Goal: Communication & Community: Answer question/provide support

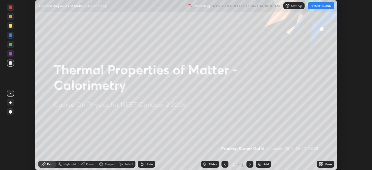
scroll to position [170, 372]
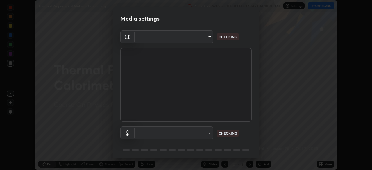
click at [196, 130] on body "Erase all Thermal Properties of Matter - Calorimetry Recording WAS SCHEDULED TO…" at bounding box center [186, 85] width 372 height 170
type input "9a713c2cdbe2be7ef93d2d34457ea53c7a2e6abfd87dec32e3c08735988cddce"
type input "1db7ad82ba26965cd1be65bd6c99afb64854241ab7d783584bf7041a119e9718"
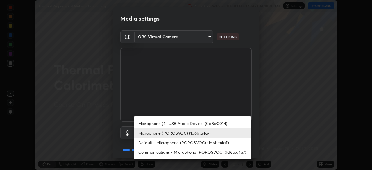
click at [195, 132] on li "Microphone (POROSVOC) (1d6b:a4a7)" at bounding box center [192, 133] width 117 height 10
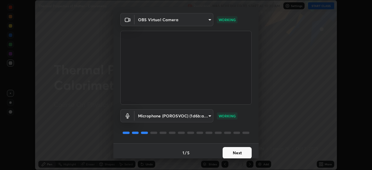
scroll to position [21, 0]
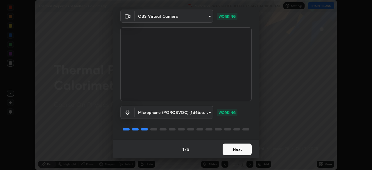
click at [237, 148] on button "Next" at bounding box center [237, 150] width 29 height 12
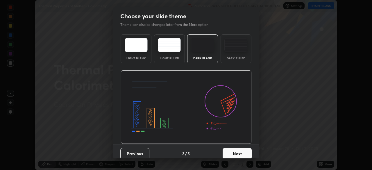
click at [235, 151] on button "Next" at bounding box center [237, 154] width 29 height 12
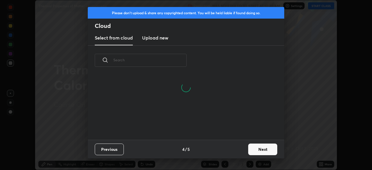
click at [257, 150] on button "Next" at bounding box center [262, 150] width 29 height 12
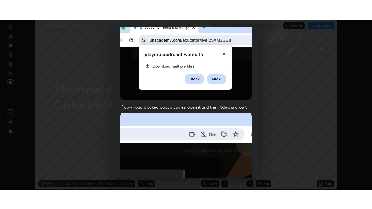
scroll to position [139, 0]
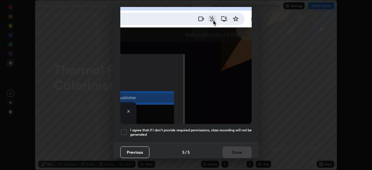
click at [124, 129] on div at bounding box center [123, 132] width 7 height 7
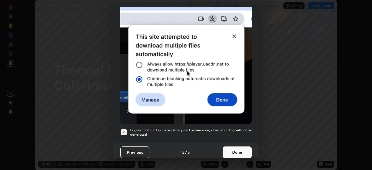
click at [231, 148] on button "Done" at bounding box center [237, 153] width 29 height 12
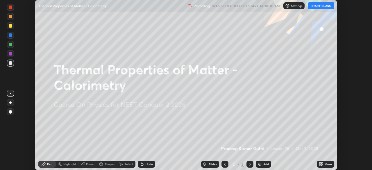
click at [315, 7] on button "START CLASS" at bounding box center [321, 5] width 26 height 7
click at [324, 165] on div "More" at bounding box center [325, 164] width 17 height 7
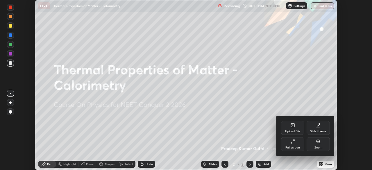
click at [297, 146] on div "Full screen" at bounding box center [292, 144] width 23 height 14
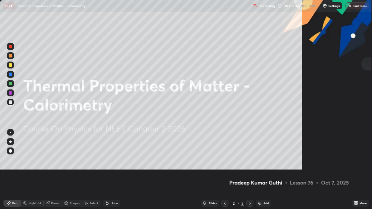
scroll to position [209, 372]
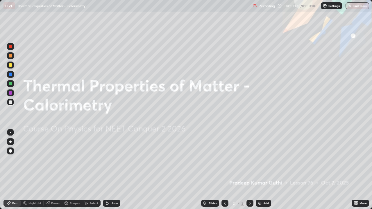
click at [262, 170] on div "Add" at bounding box center [263, 203] width 15 height 7
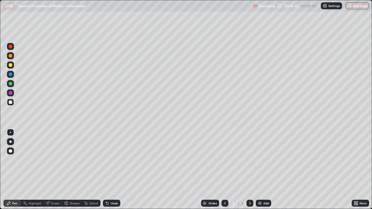
click at [11, 66] on div at bounding box center [10, 64] width 3 height 3
click at [10, 101] on div at bounding box center [10, 102] width 3 height 3
click at [10, 83] on div at bounding box center [10, 83] width 3 height 3
click at [11, 102] on div at bounding box center [10, 102] width 3 height 3
click at [9, 84] on div at bounding box center [10, 83] width 3 height 3
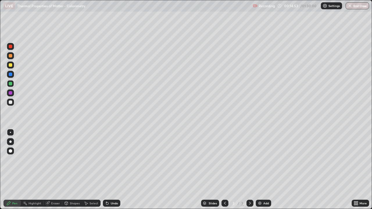
click at [114, 170] on div "Undo" at bounding box center [114, 203] width 7 height 3
click at [115, 170] on div "Undo" at bounding box center [114, 203] width 7 height 3
click at [11, 102] on div at bounding box center [10, 102] width 3 height 3
click at [11, 85] on div at bounding box center [10, 83] width 7 height 7
click at [12, 66] on div at bounding box center [10, 64] width 3 height 3
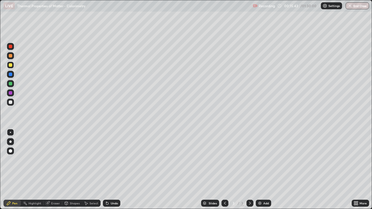
click at [111, 170] on div "Undo" at bounding box center [114, 203] width 7 height 3
click at [114, 170] on div "Undo" at bounding box center [114, 203] width 7 height 3
click at [111, 170] on div "Undo" at bounding box center [114, 203] width 7 height 3
click at [116, 170] on div "Undo" at bounding box center [111, 203] width 17 height 7
click at [115, 170] on div "Undo" at bounding box center [114, 203] width 7 height 3
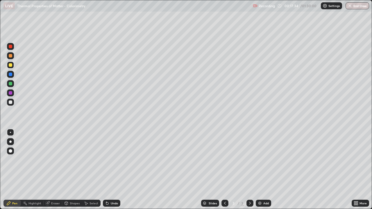
click at [113, 170] on div "Undo" at bounding box center [114, 203] width 7 height 3
click at [116, 170] on div "Undo" at bounding box center [111, 203] width 17 height 7
click at [261, 170] on img at bounding box center [260, 203] width 5 height 5
click at [115, 170] on div "Undo" at bounding box center [114, 203] width 7 height 3
click at [10, 101] on div at bounding box center [10, 102] width 3 height 3
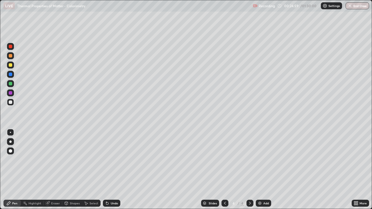
click at [10, 64] on div at bounding box center [10, 64] width 3 height 3
click at [10, 102] on div at bounding box center [10, 102] width 3 height 3
click at [10, 67] on div at bounding box center [10, 64] width 3 height 3
click at [10, 104] on div at bounding box center [10, 102] width 3 height 3
click at [11, 57] on div at bounding box center [10, 55] width 3 height 3
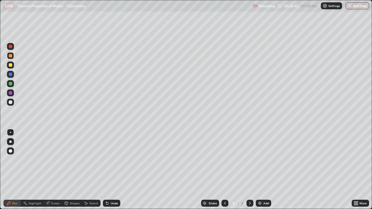
click at [11, 102] on div at bounding box center [10, 102] width 3 height 3
click at [11, 65] on div at bounding box center [10, 64] width 3 height 3
click at [11, 102] on div at bounding box center [10, 102] width 3 height 3
click at [222, 170] on div at bounding box center [225, 203] width 7 height 7
click at [249, 170] on icon at bounding box center [250, 203] width 5 height 5
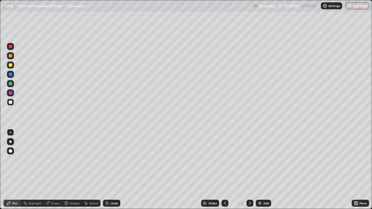
click at [113, 170] on div "Undo" at bounding box center [114, 203] width 7 height 3
click at [109, 170] on div "Undo" at bounding box center [111, 203] width 17 height 7
click at [10, 74] on div at bounding box center [10, 74] width 3 height 3
click at [10, 66] on div at bounding box center [10, 64] width 3 height 3
click at [9, 74] on div at bounding box center [10, 74] width 3 height 3
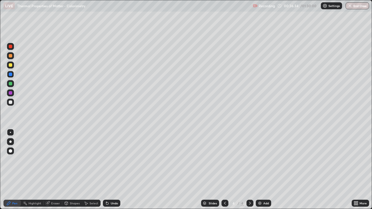
click at [10, 63] on div at bounding box center [10, 65] width 7 height 7
click at [264, 170] on div "Add" at bounding box center [266, 203] width 6 height 3
click at [10, 101] on div at bounding box center [10, 102] width 3 height 3
click at [111, 170] on div "Undo" at bounding box center [114, 203] width 7 height 3
click at [11, 66] on div at bounding box center [10, 64] width 3 height 3
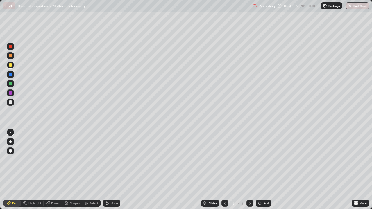
click at [109, 170] on div "Undo" at bounding box center [111, 203] width 17 height 7
click at [108, 170] on icon at bounding box center [107, 203] width 5 height 5
click at [106, 170] on icon at bounding box center [107, 204] width 2 height 2
click at [110, 170] on div "Undo" at bounding box center [111, 203] width 17 height 7
click at [12, 103] on div at bounding box center [10, 102] width 3 height 3
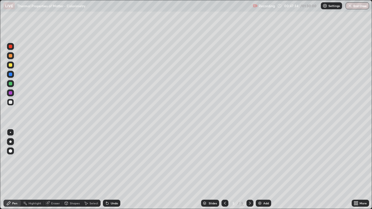
click at [12, 65] on div at bounding box center [10, 64] width 3 height 3
click at [224, 170] on icon at bounding box center [225, 203] width 5 height 5
click at [249, 170] on icon at bounding box center [250, 203] width 2 height 3
click at [264, 170] on div "Add" at bounding box center [266, 203] width 6 height 3
click at [10, 103] on div at bounding box center [10, 102] width 3 height 3
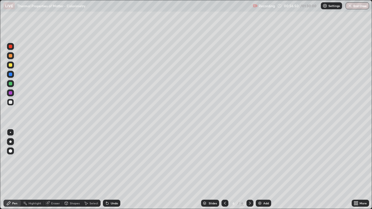
click at [10, 66] on div at bounding box center [10, 64] width 3 height 3
click at [10, 101] on div at bounding box center [10, 102] width 3 height 3
click at [13, 65] on div at bounding box center [10, 65] width 7 height 7
click at [115, 170] on div "Undo" at bounding box center [111, 203] width 17 height 7
click at [54, 170] on div "Eraser" at bounding box center [55, 203] width 9 height 3
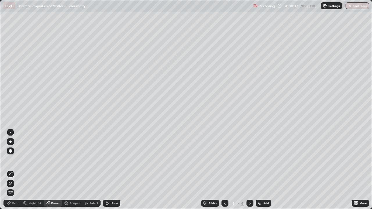
click at [14, 170] on div "Pen" at bounding box center [14, 203] width 5 height 3
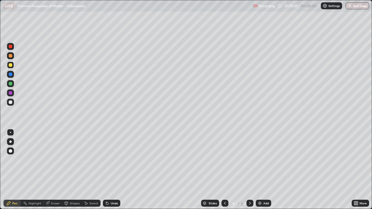
click at [260, 170] on img at bounding box center [260, 203] width 5 height 5
click at [55, 170] on div "Eraser" at bounding box center [55, 203] width 9 height 3
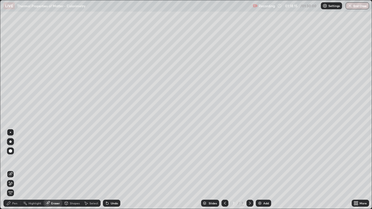
click at [15, 170] on div "Pen" at bounding box center [14, 203] width 5 height 3
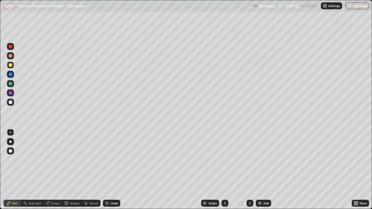
click at [53, 170] on div "Eraser" at bounding box center [55, 203] width 9 height 3
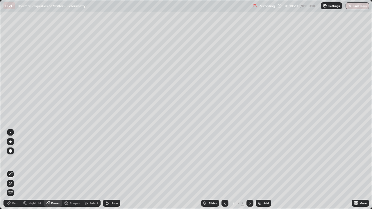
click at [17, 170] on div "Pen" at bounding box center [11, 203] width 17 height 7
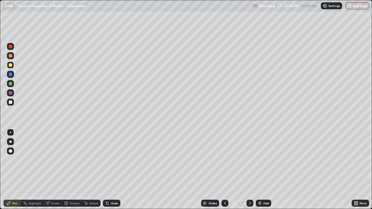
click at [53, 170] on div "Eraser" at bounding box center [55, 203] width 9 height 3
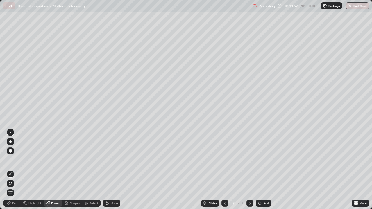
click at [14, 170] on div "Pen" at bounding box center [14, 203] width 5 height 3
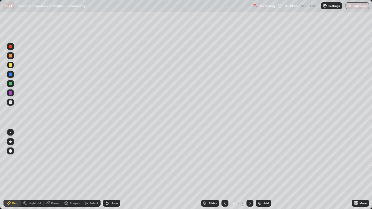
click at [53, 170] on div "Eraser" at bounding box center [53, 203] width 19 height 7
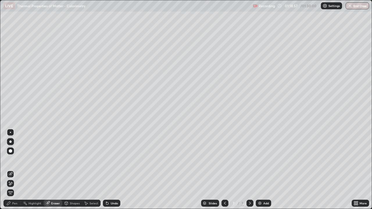
click at [11, 170] on div "Pen" at bounding box center [11, 203] width 17 height 7
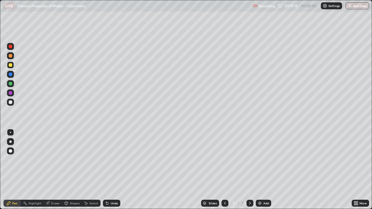
click at [90, 170] on div "Select" at bounding box center [94, 203] width 9 height 3
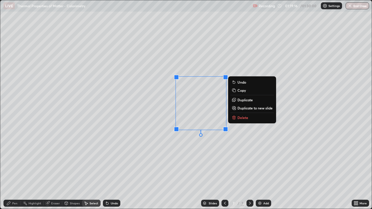
click at [246, 118] on p "Delete" at bounding box center [243, 117] width 11 height 5
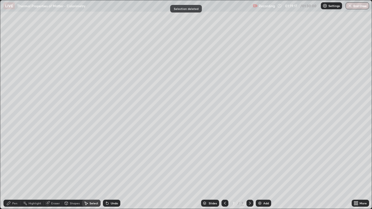
click at [13, 170] on div "Pen" at bounding box center [14, 203] width 5 height 3
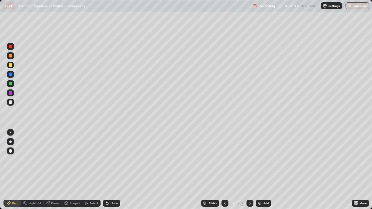
click at [10, 103] on div at bounding box center [10, 102] width 3 height 3
click at [9, 65] on div at bounding box center [10, 64] width 3 height 3
click at [11, 104] on div at bounding box center [10, 102] width 7 height 7
click at [11, 65] on div at bounding box center [10, 64] width 3 height 3
click at [117, 170] on div "Undo" at bounding box center [111, 203] width 17 height 7
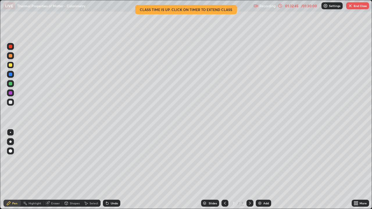
click at [361, 5] on button "End Class" at bounding box center [357, 5] width 23 height 7
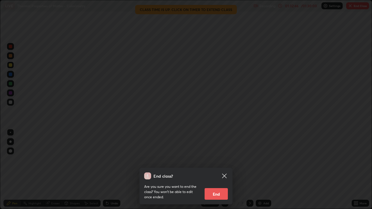
click at [219, 170] on button "End" at bounding box center [216, 194] width 23 height 12
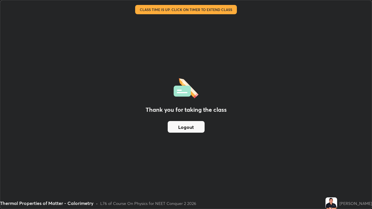
click at [192, 127] on button "Logout" at bounding box center [186, 127] width 37 height 12
